Goal: Task Accomplishment & Management: Complete application form

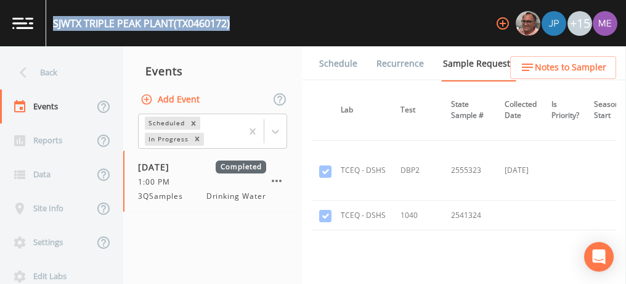
scroll to position [9912, 171]
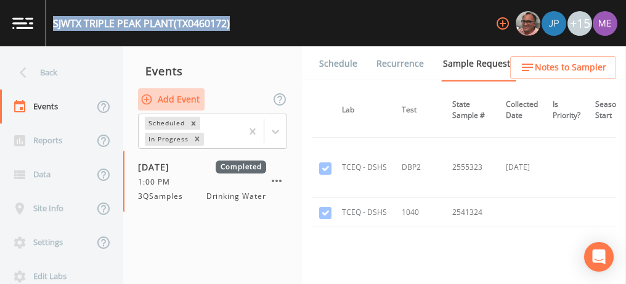
click at [161, 102] on button "Add Event" at bounding box center [171, 99] width 67 height 23
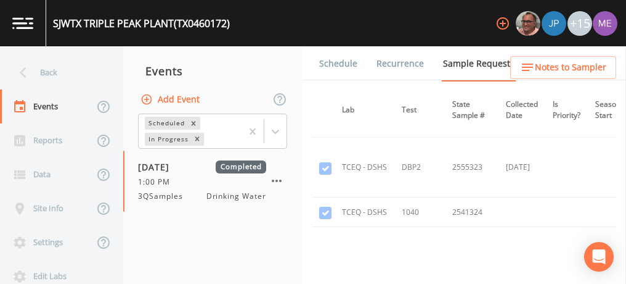
type input "4QSamples"
type input "2025-10-01"
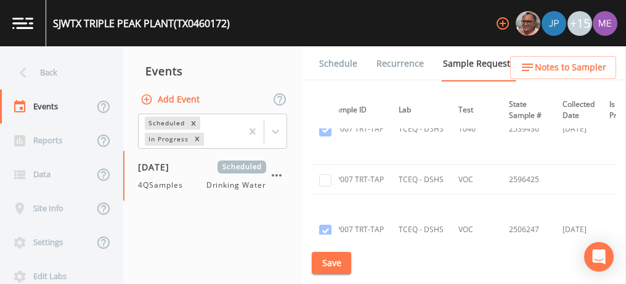
scroll to position [6697, 115]
click at [330, 174] on input "checkbox" at bounding box center [325, 180] width 12 height 12
checkbox input "true"
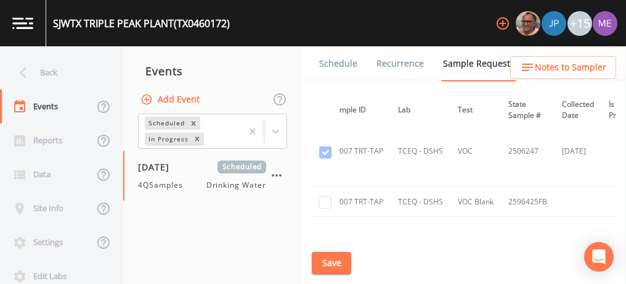
scroll to position [6776, 115]
click at [326, 195] on input "checkbox" at bounding box center [325, 201] width 12 height 12
checkbox input "true"
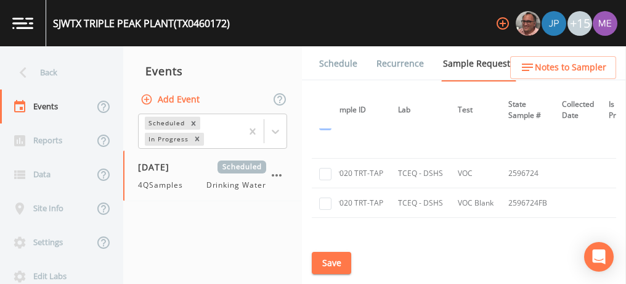
scroll to position [7472, 115]
click at [328, 167] on input "checkbox" at bounding box center [325, 173] width 12 height 12
checkbox input "true"
click at [330, 197] on input "checkbox" at bounding box center [325, 203] width 12 height 12
checkbox input "true"
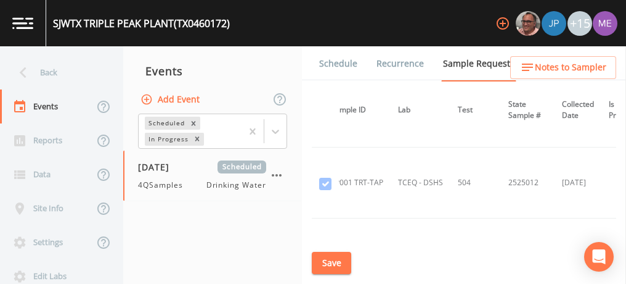
scroll to position [8133, 115]
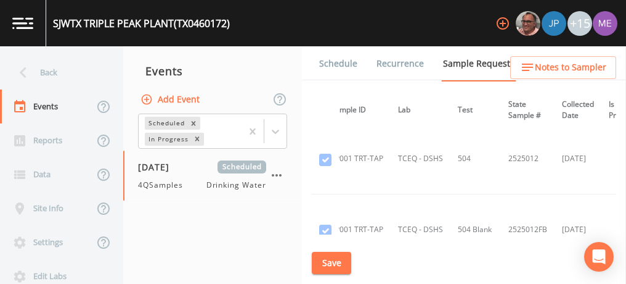
click at [418, 194] on td "TCEQ - DSHS" at bounding box center [421, 229] width 60 height 71
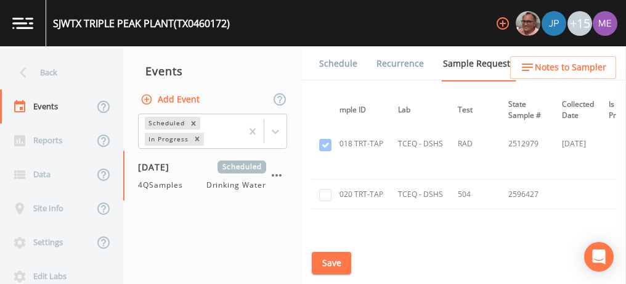
scroll to position [8774, 115]
click at [328, 189] on input "checkbox" at bounding box center [325, 195] width 12 height 12
checkbox input "true"
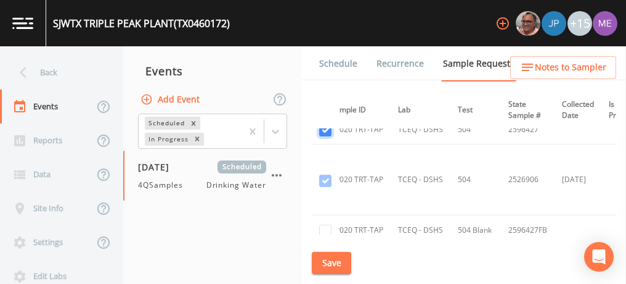
scroll to position [8847, 115]
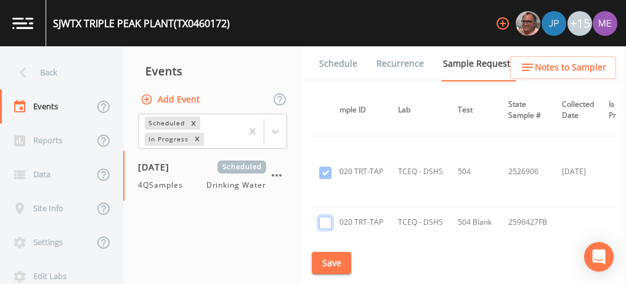
click at [326, 216] on input "checkbox" at bounding box center [325, 222] width 12 height 12
checkbox input "true"
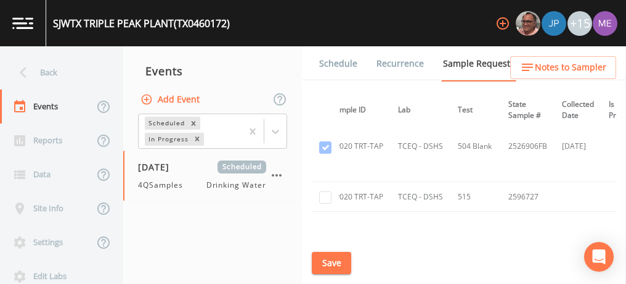
scroll to position [8977, 115]
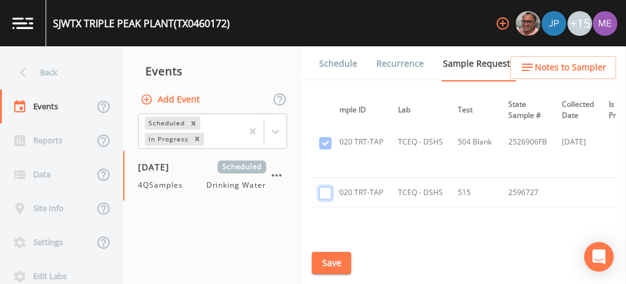
click at [325, 187] on input "checkbox" at bounding box center [325, 193] width 12 height 12
checkbox input "true"
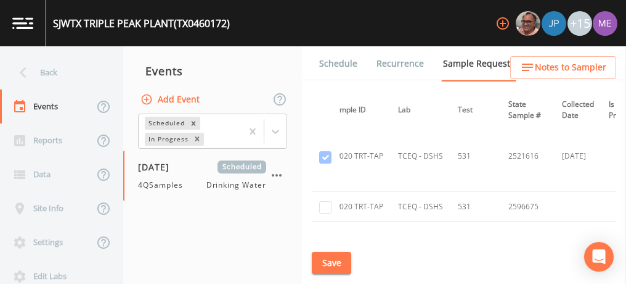
scroll to position [9152, 115]
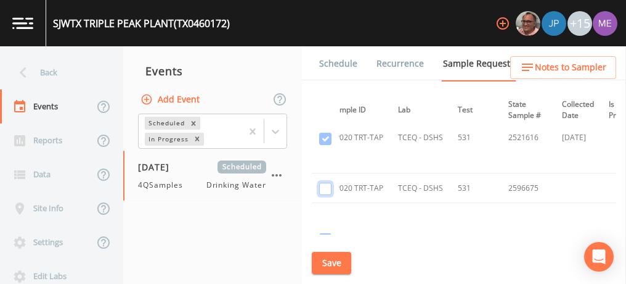
click at [324, 182] on input "checkbox" at bounding box center [325, 188] width 12 height 12
checkbox input "true"
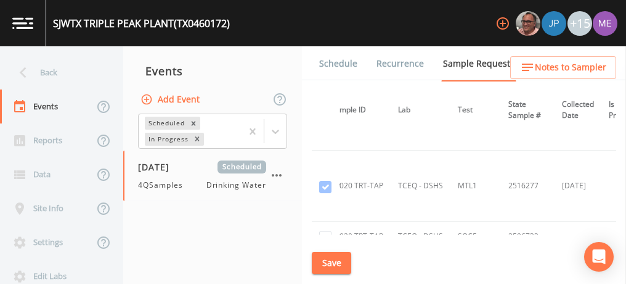
scroll to position [9273, 115]
click at [325, 233] on input "checkbox" at bounding box center [325, 239] width 12 height 12
checkbox input "true"
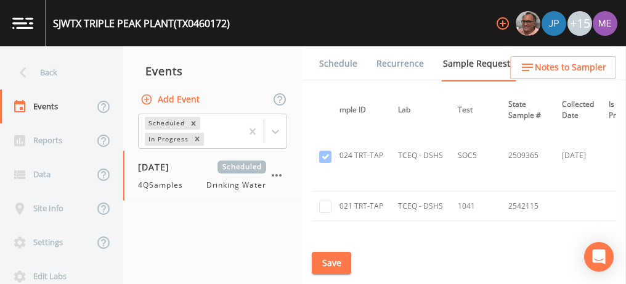
scroll to position [10688, 115]
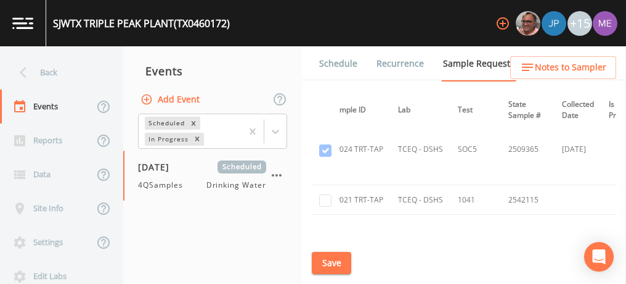
click at [418, 214] on td "TCEQ - DSHS" at bounding box center [421, 249] width 60 height 71
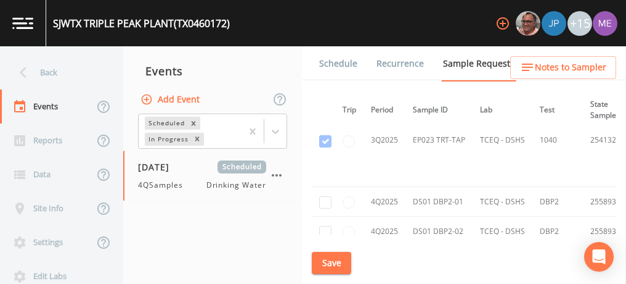
scroll to position [11801, 0]
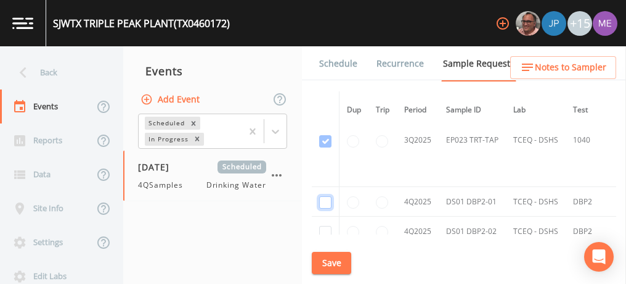
click at [328, 196] on input "checkbox" at bounding box center [325, 202] width 12 height 12
checkbox input "true"
click at [325, 226] on input "checkbox" at bounding box center [325, 232] width 12 height 12
checkbox input "true"
click at [325, 255] on input "checkbox" at bounding box center [325, 261] width 12 height 12
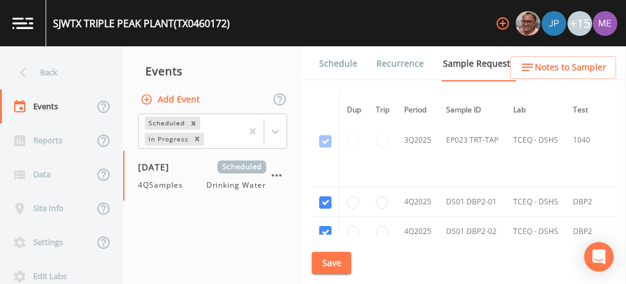
checkbox input "true"
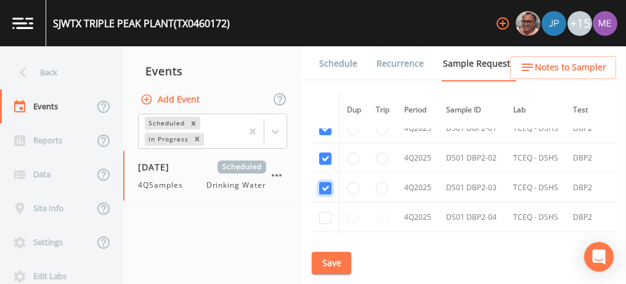
scroll to position [11876, 0]
click at [326, 210] on input "checkbox" at bounding box center [325, 216] width 12 height 12
checkbox input "true"
click at [325, 240] on input "checkbox" at bounding box center [325, 246] width 12 height 12
checkbox input "true"
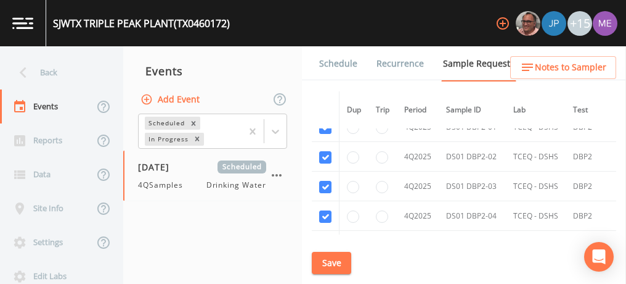
click at [325, 259] on button "Save" at bounding box center [331, 262] width 39 height 23
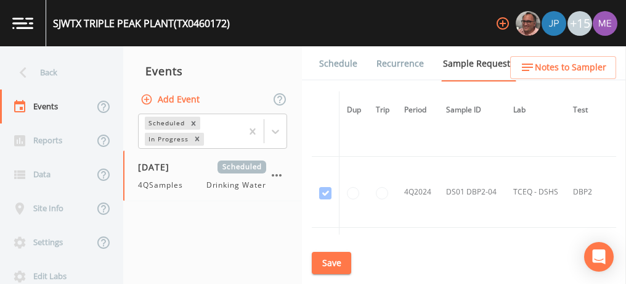
scroll to position [5853, 0]
click at [367, 159] on td at bounding box center [355, 194] width 30 height 71
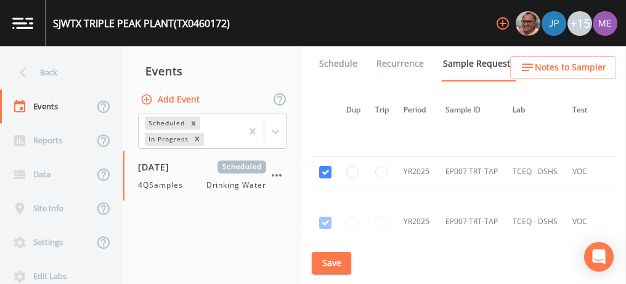
scroll to position [6706, 1]
click at [547, 68] on span "Notes to Sampler" at bounding box center [570, 67] width 71 height 15
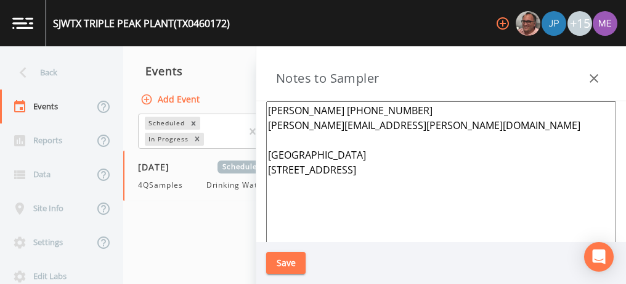
click at [383, 189] on textarea "Jennifer Sanchez 830-717-9040 jennifer.sanchez@txwaterco.com Meeting Point 1522…" at bounding box center [441, 251] width 350 height 300
paste textarea "DBP2-01 1201 BRAD ST, CANYON LAKE, TX DS DBP2-02 1772 ISLAND VIEW, CANYON LAKE,…"
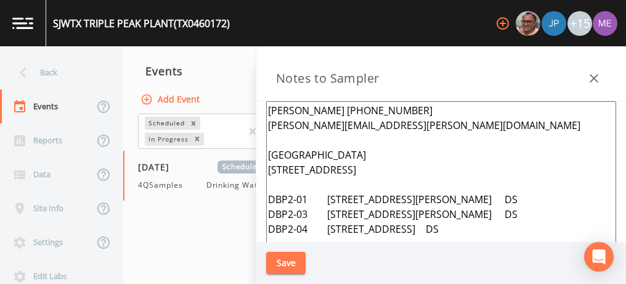
scroll to position [23, 0]
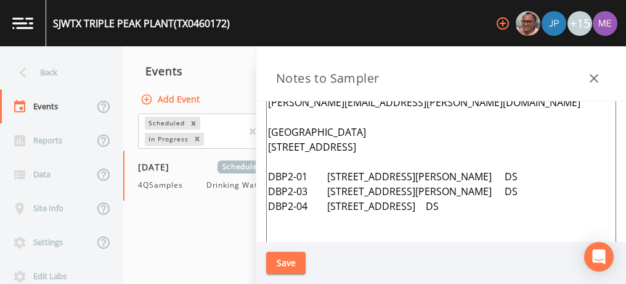
type textarea "Jennifer Sanchez 830-717-9040 jennifer.sanchez@txwaterco.com Meeting Point 1522…"
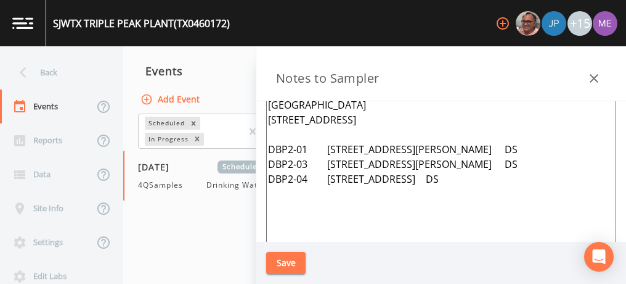
scroll to position [49, 0]
click at [296, 263] on button "Save" at bounding box center [285, 262] width 39 height 23
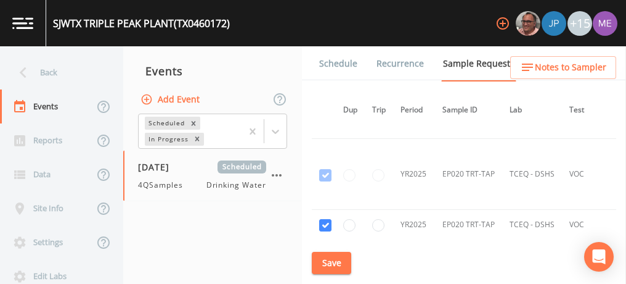
scroll to position [7436, 1]
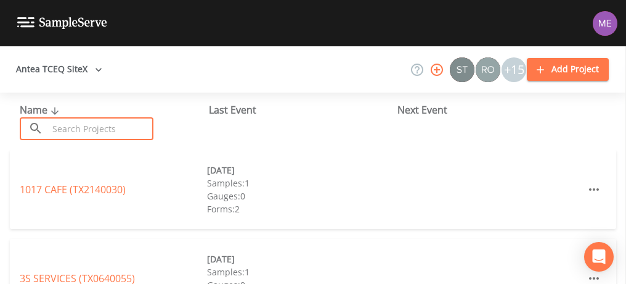
click at [104, 130] on input "text" at bounding box center [100, 128] width 105 height 23
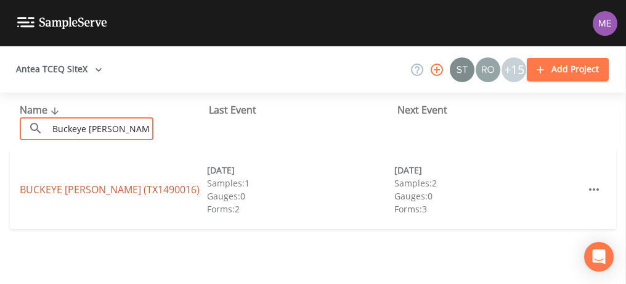
type input "Buckeye knoll"
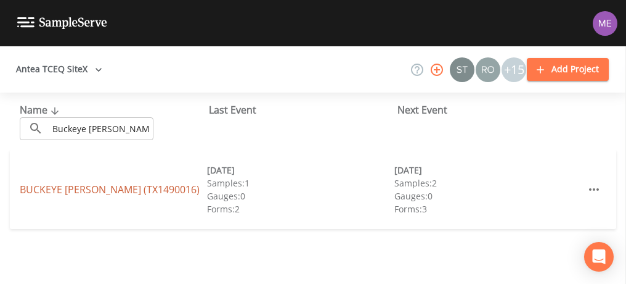
click at [79, 191] on link "BUCKEYE KNOLL (TX1490016)" at bounding box center [110, 189] width 180 height 14
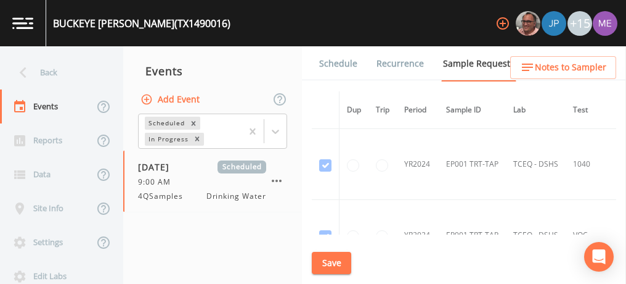
click at [332, 63] on link "Schedule" at bounding box center [338, 63] width 42 height 35
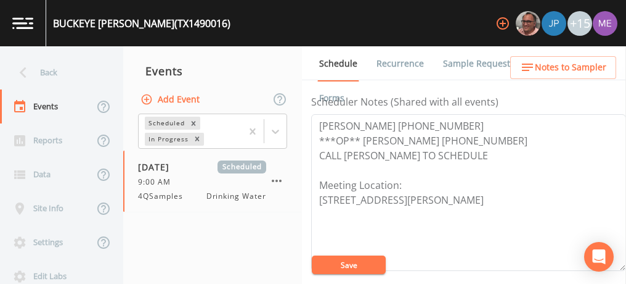
scroll to position [338, 0]
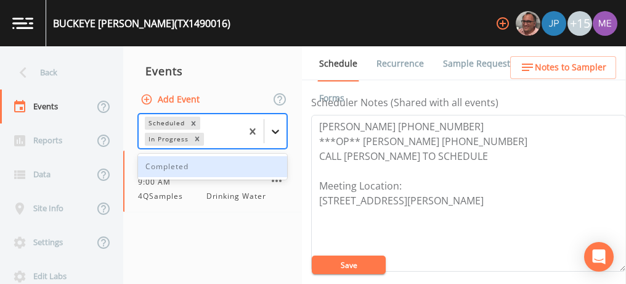
click at [279, 138] on div at bounding box center [275, 131] width 22 height 22
click at [267, 173] on div "Completed" at bounding box center [212, 166] width 149 height 21
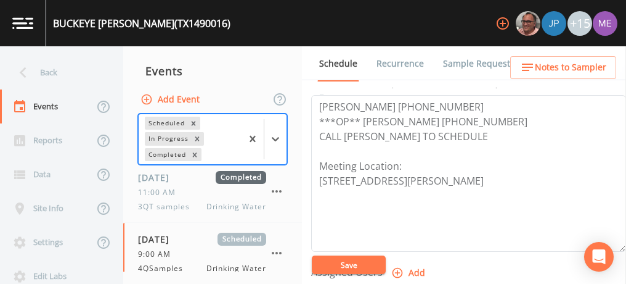
scroll to position [357, 0]
click at [488, 63] on link "Sample Requests" at bounding box center [478, 63] width 75 height 35
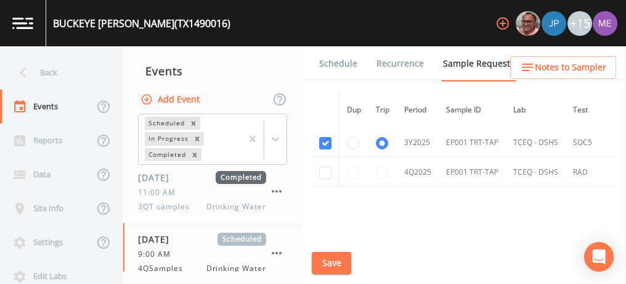
scroll to position [600, 0]
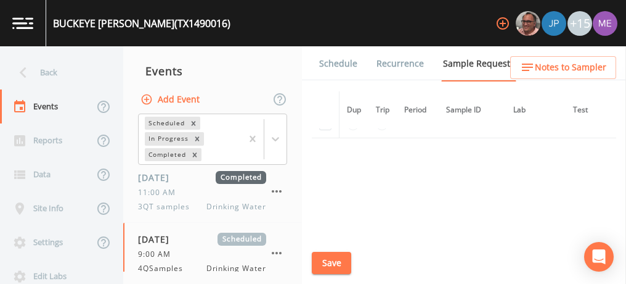
click at [350, 60] on link "Schedule" at bounding box center [338, 63] width 42 height 35
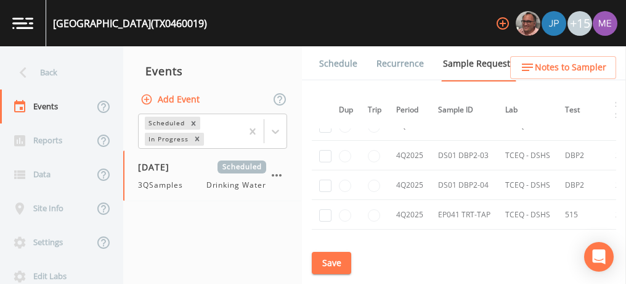
scroll to position [13700, 7]
click at [327, 237] on input "checkbox" at bounding box center [325, 243] width 12 height 12
checkbox input "true"
click at [325, 208] on input "checkbox" at bounding box center [325, 214] width 12 height 12
checkbox input "true"
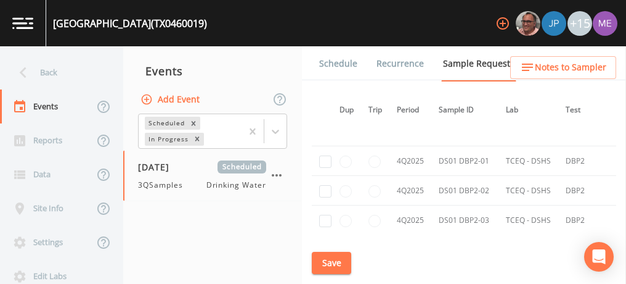
scroll to position [13634, 7]
click at [327, 215] on input "checkbox" at bounding box center [325, 221] width 12 height 12
checkbox input "true"
click at [321, 245] on input "checkbox" at bounding box center [325, 251] width 12 height 12
checkbox input "true"
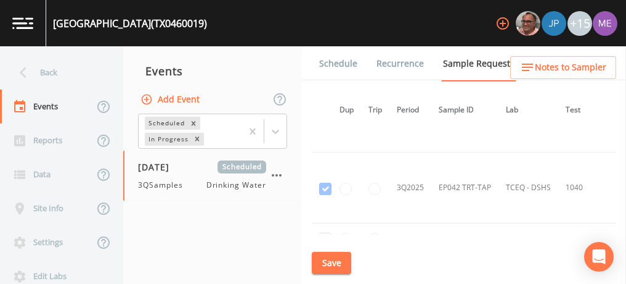
scroll to position [13556, 7]
click at [327, 233] on input "checkbox" at bounding box center [325, 239] width 12 height 12
checkbox input "true"
click at [325, 263] on input "checkbox" at bounding box center [325, 269] width 12 height 12
checkbox input "true"
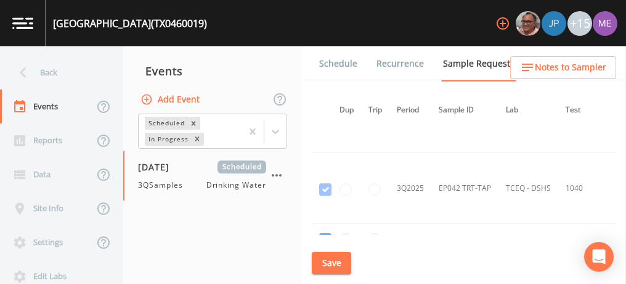
scroll to position [13513, 7]
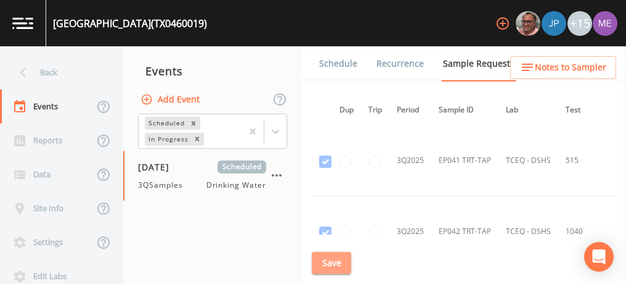
click at [333, 263] on button "Save" at bounding box center [331, 262] width 39 height 23
click at [328, 64] on link "Schedule" at bounding box center [338, 63] width 42 height 35
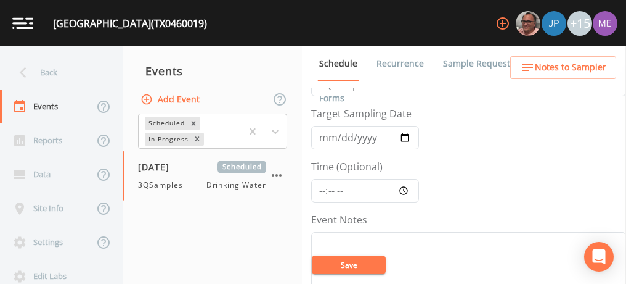
scroll to position [35, 0]
click at [323, 136] on input "[DATE]" at bounding box center [365, 136] width 108 height 23
type input "[DATE]"
click at [321, 187] on input "Time (Optional)" at bounding box center [365, 189] width 108 height 23
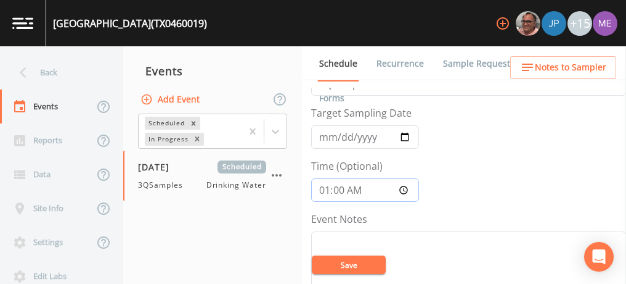
click at [324, 190] on input "01:00" at bounding box center [365, 189] width 108 height 23
type input "08:00"
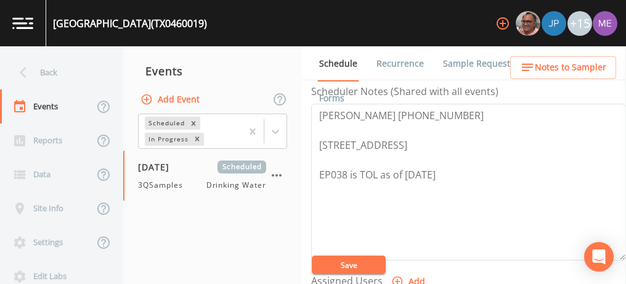
scroll to position [356, 0]
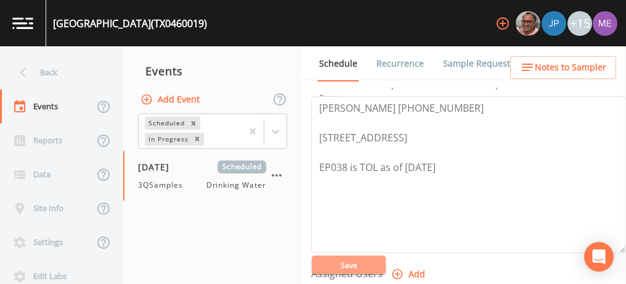
click at [343, 267] on button "Save" at bounding box center [349, 264] width 74 height 18
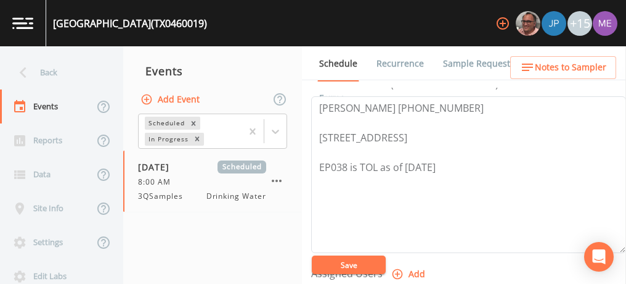
click at [479, 63] on link "Sample Requests" at bounding box center [478, 63] width 75 height 35
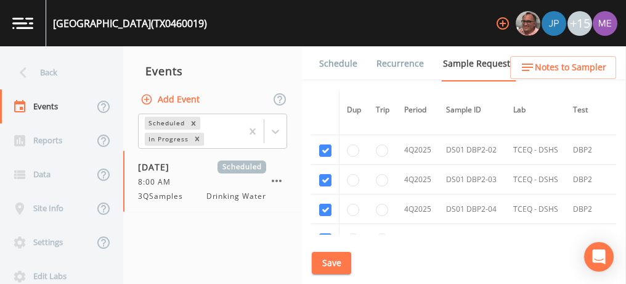
scroll to position [13704, 0]
click at [337, 258] on button "Save" at bounding box center [331, 262] width 39 height 23
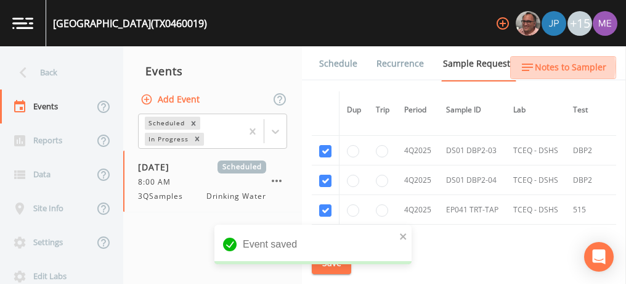
click at [557, 67] on span "Notes to Sampler" at bounding box center [570, 67] width 71 height 15
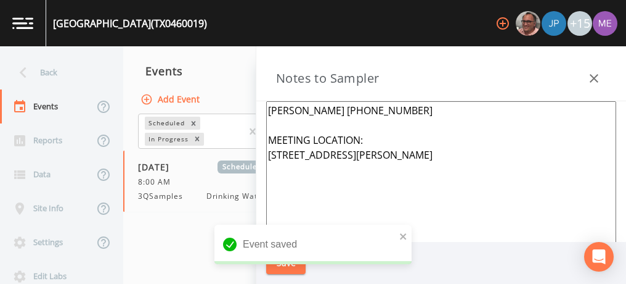
click at [354, 166] on textarea "[PERSON_NAME] [PHONE_NUMBER] MEETING LOCATION: [STREET_ADDRESS][PERSON_NAME]" at bounding box center [441, 251] width 350 height 300
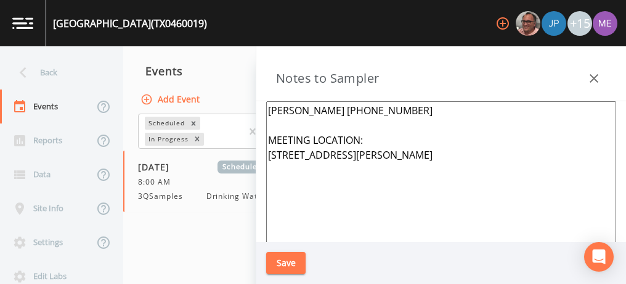
paste textarea "EP041 [STREET_ADDRESS] 4S [PERSON_NAME] TURNOUT, BULVERDE SS - A - P"
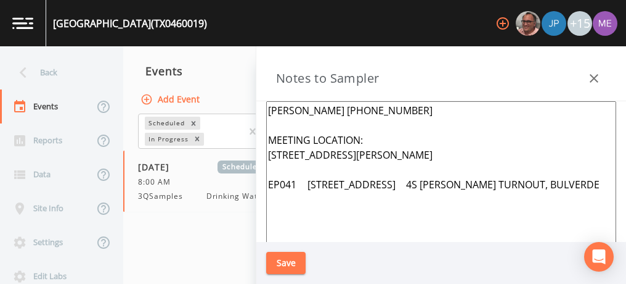
click at [516, 198] on textarea "[PERSON_NAME] [PHONE_NUMBER] MEETING LOCATION: [STREET_ADDRESS][PERSON_NAME] EP…" at bounding box center [441, 251] width 350 height 300
type textarea "[PERSON_NAME] [PHONE_NUMBER] MEETING LOCATION: [STREET_ADDRESS][PERSON_NAME] EP…"
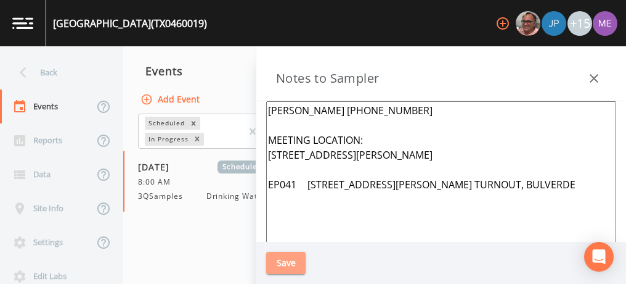
click at [296, 261] on button "Save" at bounding box center [285, 262] width 39 height 23
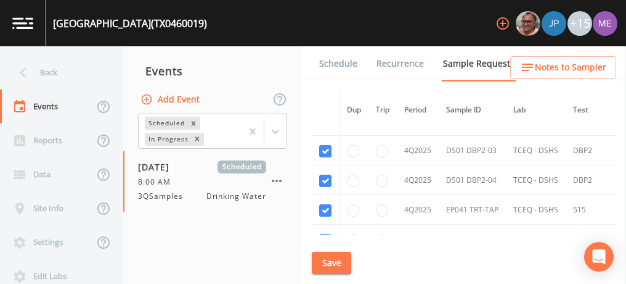
click at [339, 65] on link "Schedule" at bounding box center [338, 63] width 42 height 35
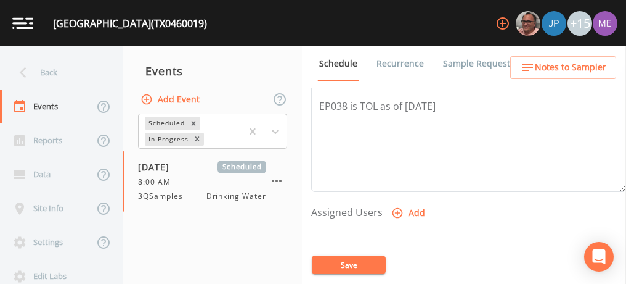
scroll to position [422, 0]
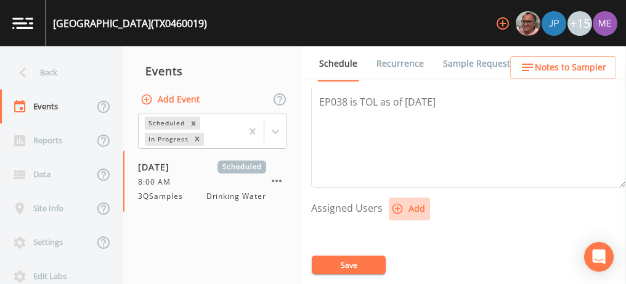
click at [398, 206] on icon "button" at bounding box center [397, 208] width 12 height 12
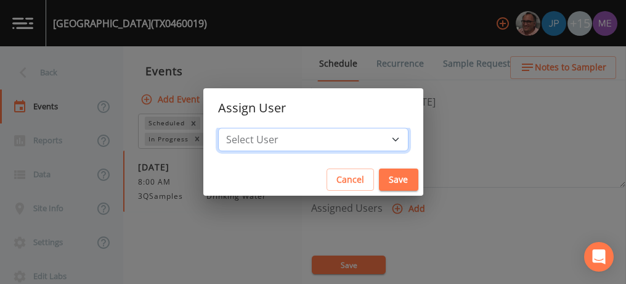
click at [376, 140] on select "Select User [PERSON_NAME] [PERSON_NAME] [PERSON_NAME] [PERSON_NAME] [PERSON_NAM…" at bounding box center [313, 139] width 190 height 23
select select "82fcd260-406f-4720-af66-0de7f1917f1c"
click at [237, 128] on select "Select User [PERSON_NAME] [PERSON_NAME] [PERSON_NAME] [PERSON_NAME] [PERSON_NAM…" at bounding box center [313, 139] width 190 height 23
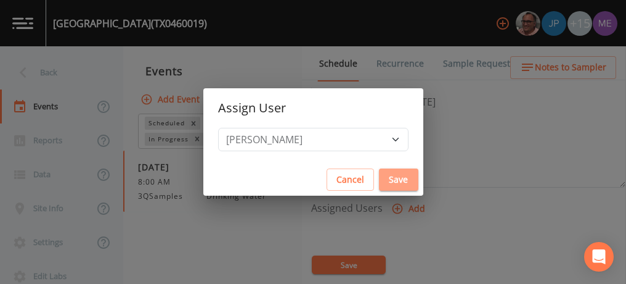
click at [379, 175] on button "Save" at bounding box center [398, 179] width 39 height 23
select select
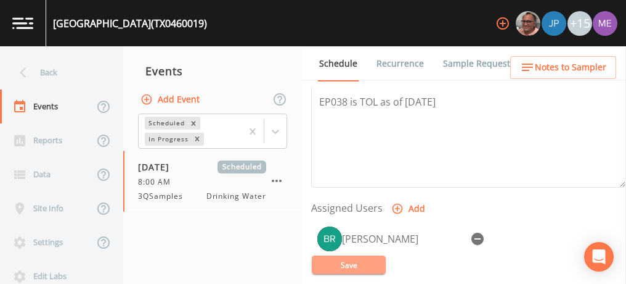
click at [353, 261] on button "Save" at bounding box center [349, 264] width 74 height 18
click at [349, 263] on button "Save" at bounding box center [349, 264] width 74 height 18
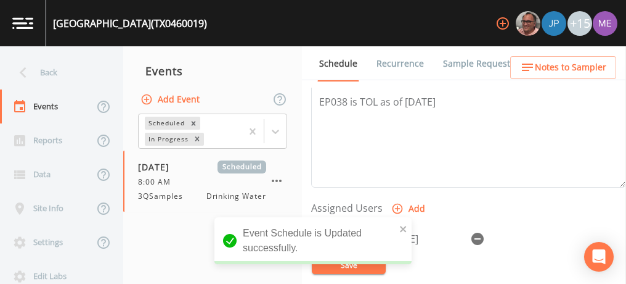
click at [460, 63] on link "Sample Requests" at bounding box center [478, 63] width 75 height 35
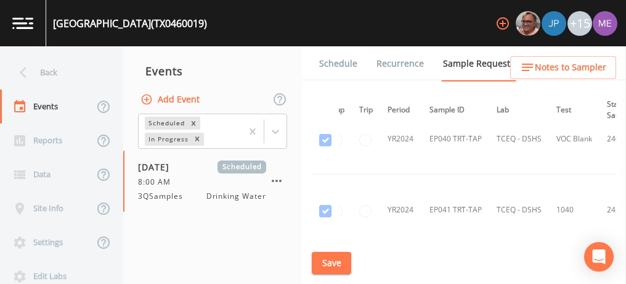
scroll to position [3089, 17]
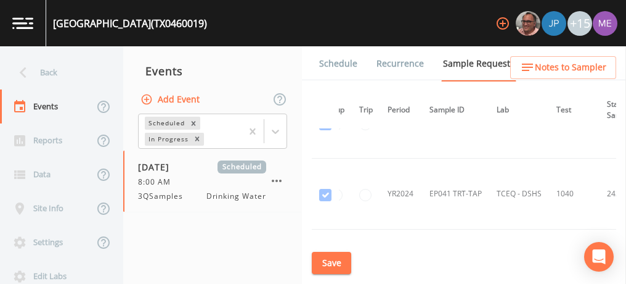
click at [610, 123] on th "State Sample #" at bounding box center [627, 110] width 54 height 38
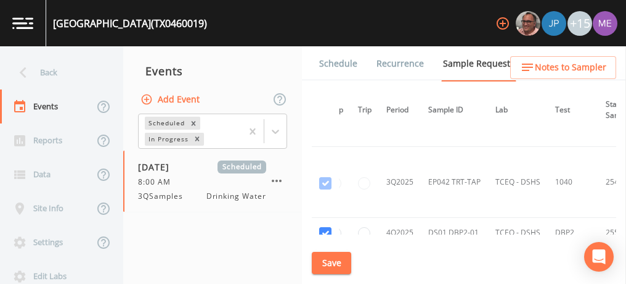
scroll to position [13558, 18]
